Goal: Task Accomplishment & Management: Manage account settings

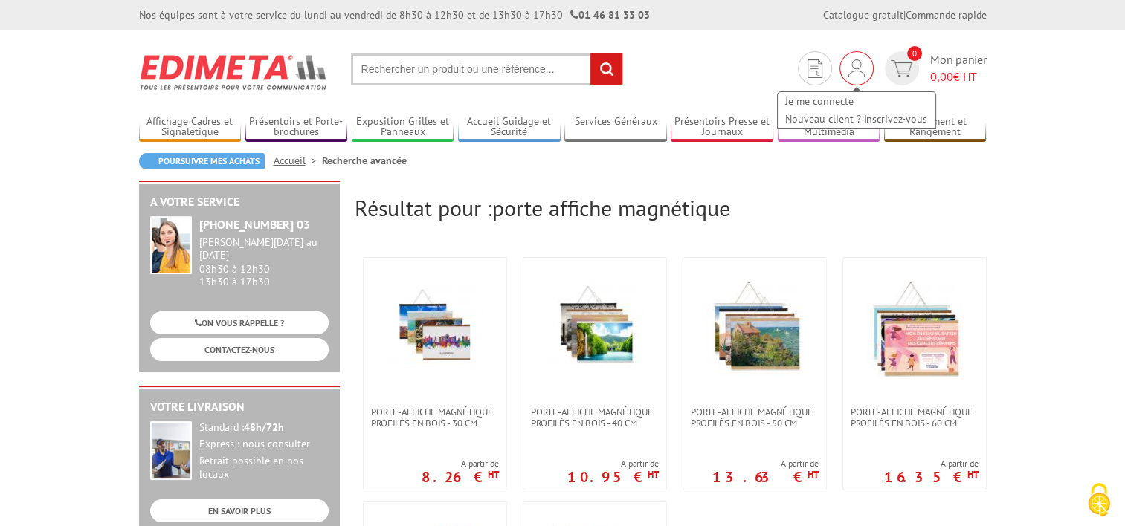
click at [853, 71] on img at bounding box center [856, 68] width 16 height 18
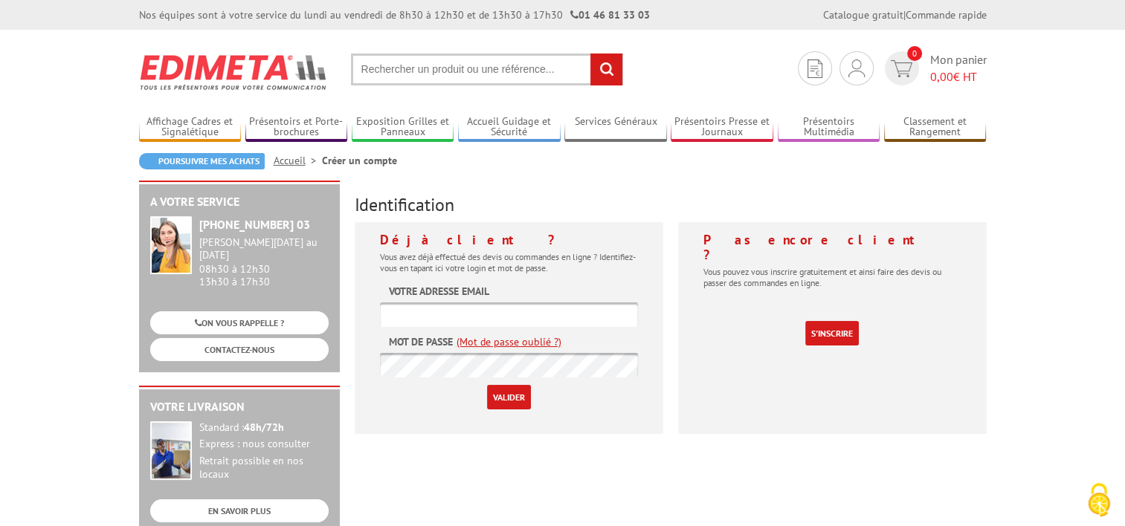
type input "[PERSON_NAME][EMAIL_ADDRESS][DOMAIN_NAME]"
click at [494, 391] on input "Valider" at bounding box center [509, 397] width 44 height 25
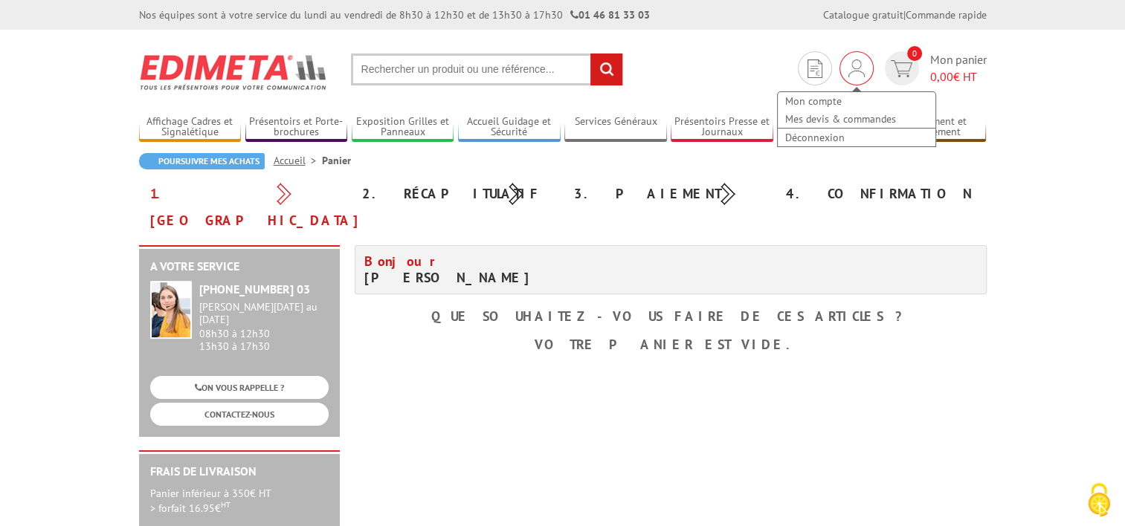
click at [857, 71] on img at bounding box center [856, 68] width 16 height 18
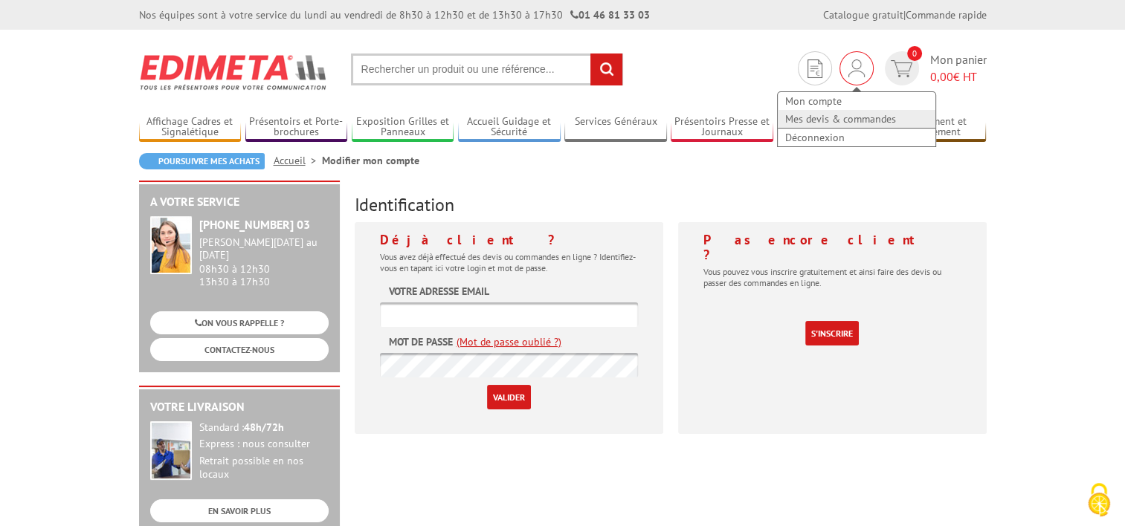
type input "[PERSON_NAME][EMAIL_ADDRESS][DOMAIN_NAME]"
click at [822, 120] on link "Mes devis & commandes" at bounding box center [857, 119] width 158 height 18
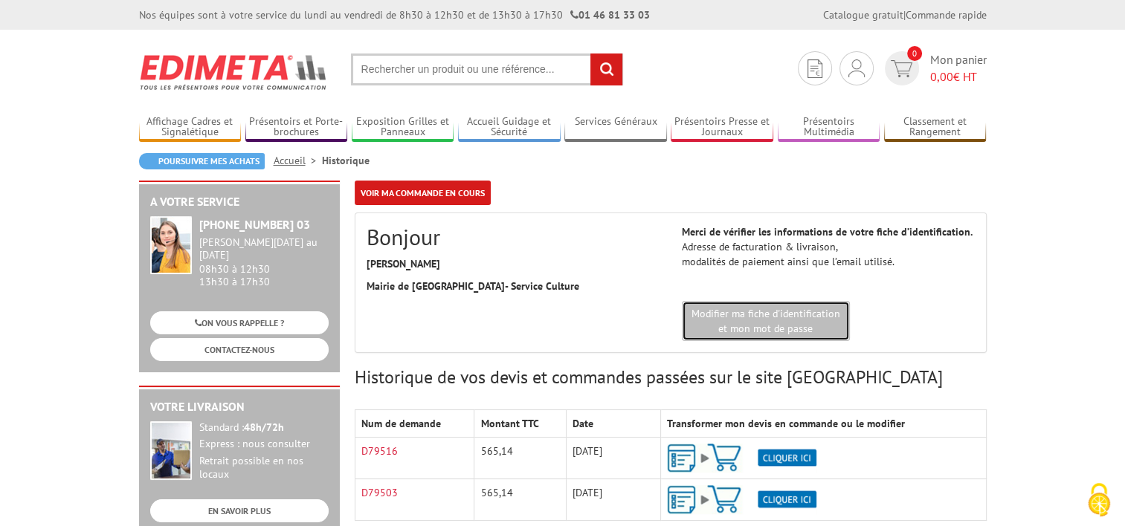
click at [763, 323] on link "Modifier ma fiche d'identification et mon mot de passe" at bounding box center [766, 321] width 168 height 40
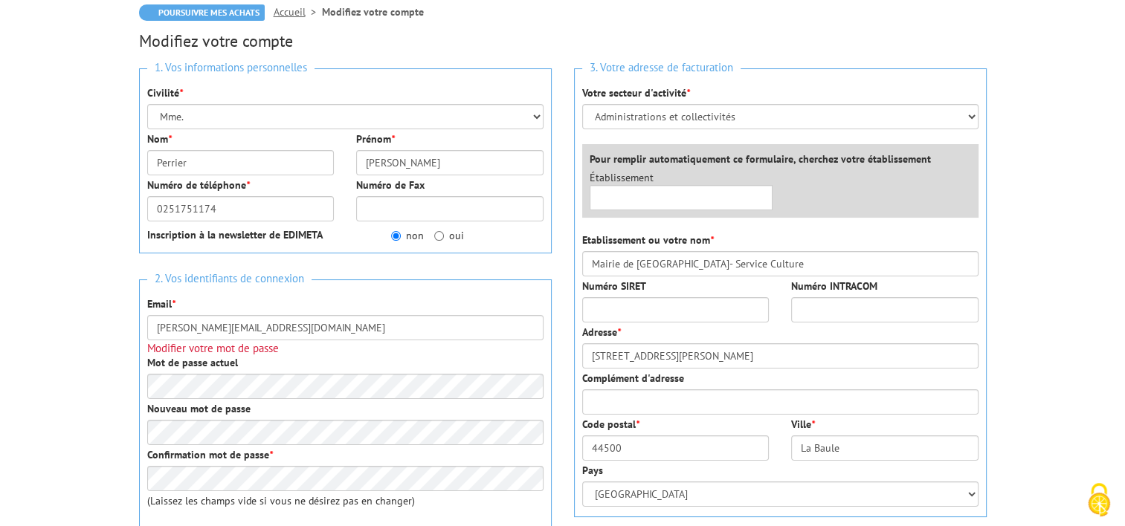
scroll to position [223, 0]
